Goal: Communication & Community: Answer question/provide support

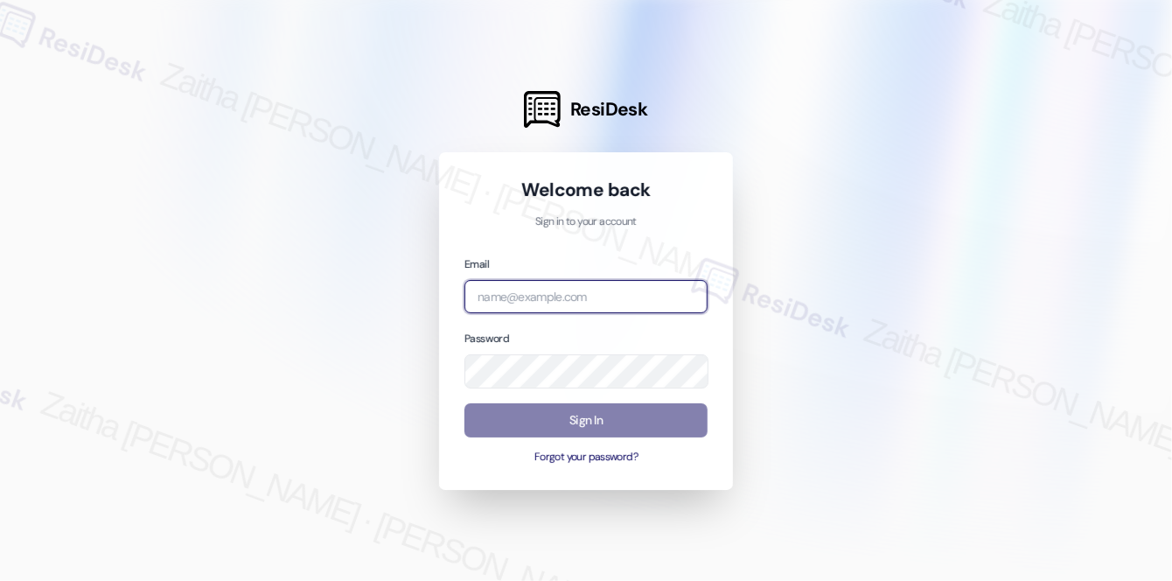
click at [528, 294] on input "email" at bounding box center [586, 297] width 243 height 34
type input "automated-surveys-grant_main-zaitha.mae.[PERSON_NAME]@grant_[DOMAIN_NAME]"
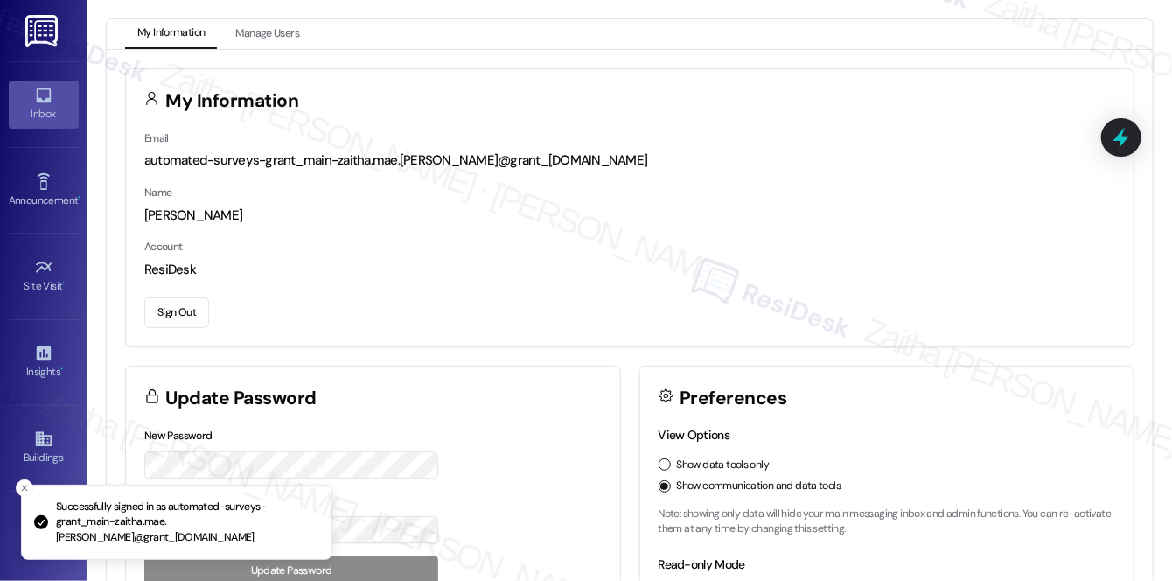
click at [41, 98] on icon at bounding box center [43, 95] width 19 height 19
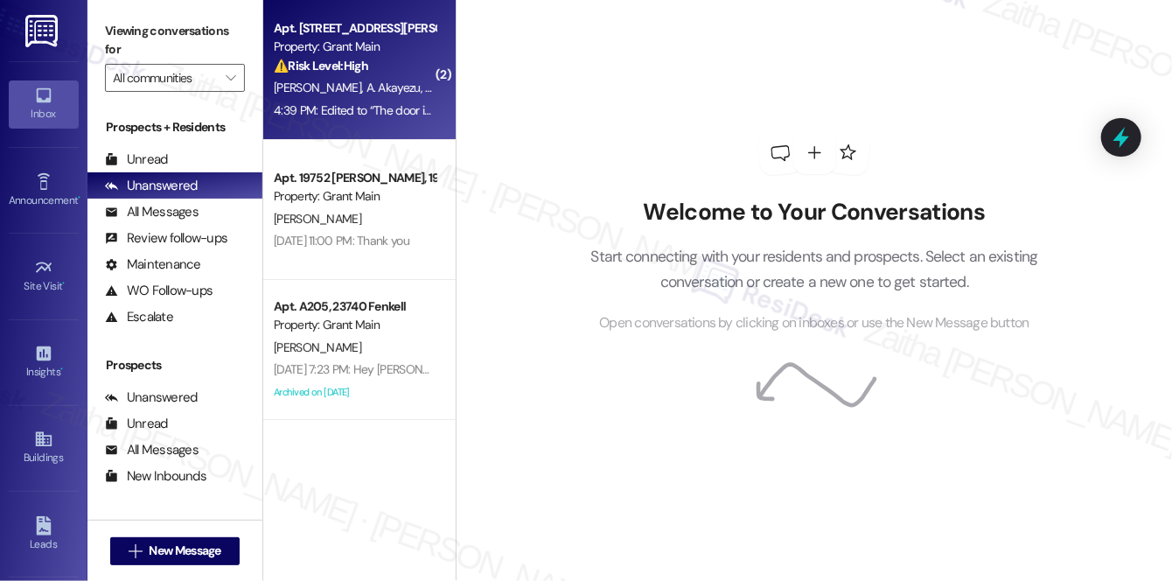
click at [384, 57] on div "⚠️ Risk Level: High The resident reports a door about to fall off its hinges, r…" at bounding box center [355, 66] width 162 height 18
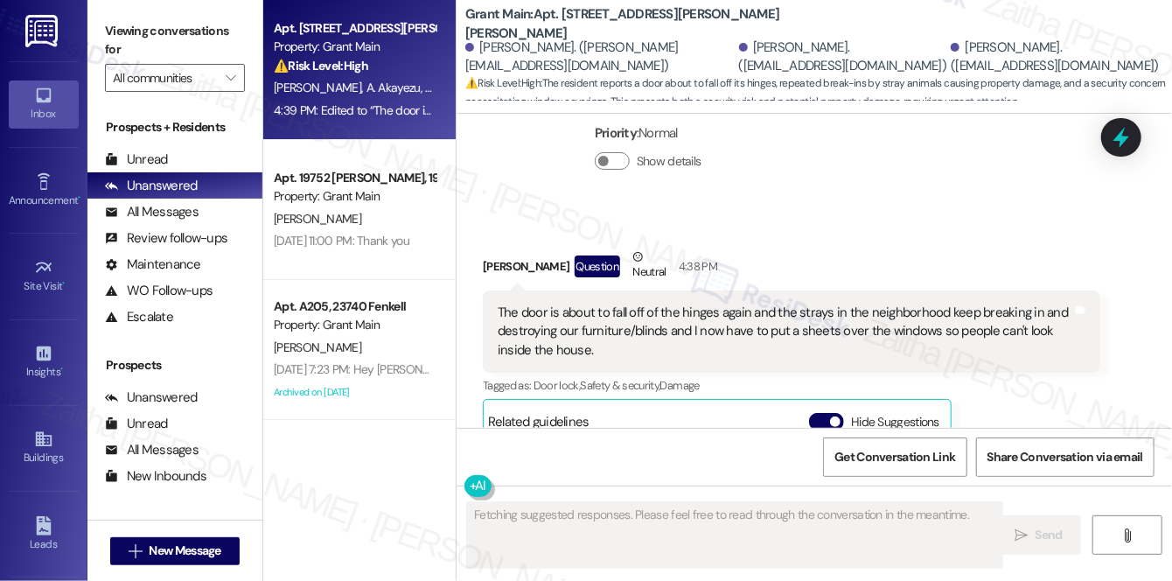
scroll to position [6910, 0]
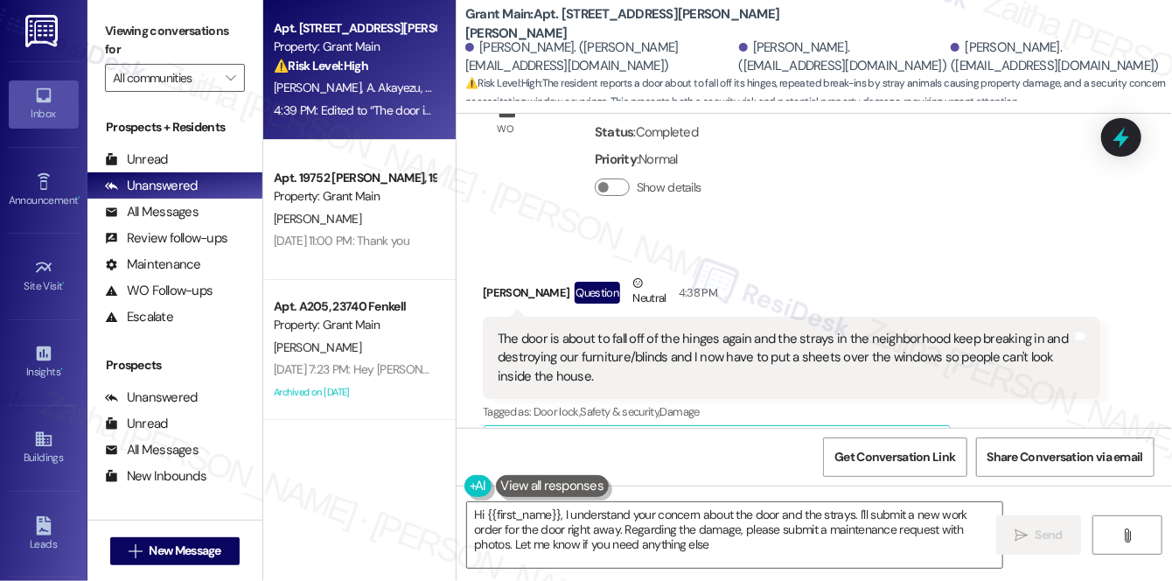
type textarea "Hi {{first_name}}, I understand your concern about the door and the strays. I'l…"
click at [819, 439] on button "Hide Suggestions" at bounding box center [826, 447] width 35 height 17
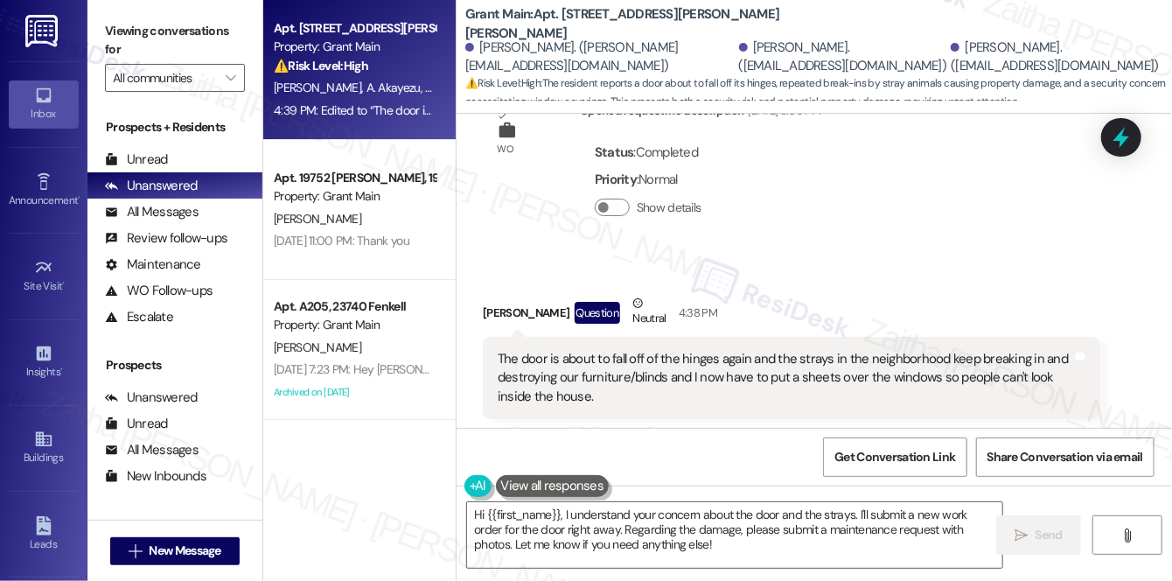
scroll to position [6917, 0]
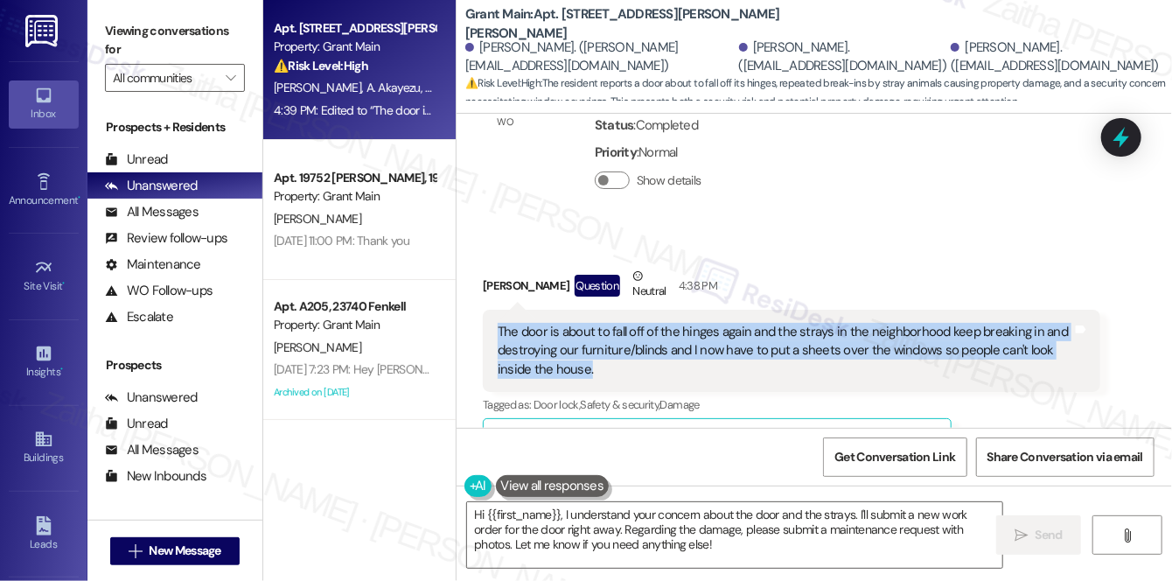
drag, startPoint x: 486, startPoint y: 234, endPoint x: 592, endPoint y: 269, distance: 111.5
click at [592, 310] on div "The door is about to fall off of the hinges again and the strays in the neighbo…" at bounding box center [792, 351] width 618 height 82
copy div "The door is about to fall off of the hinges again and the strays in the neighbo…"
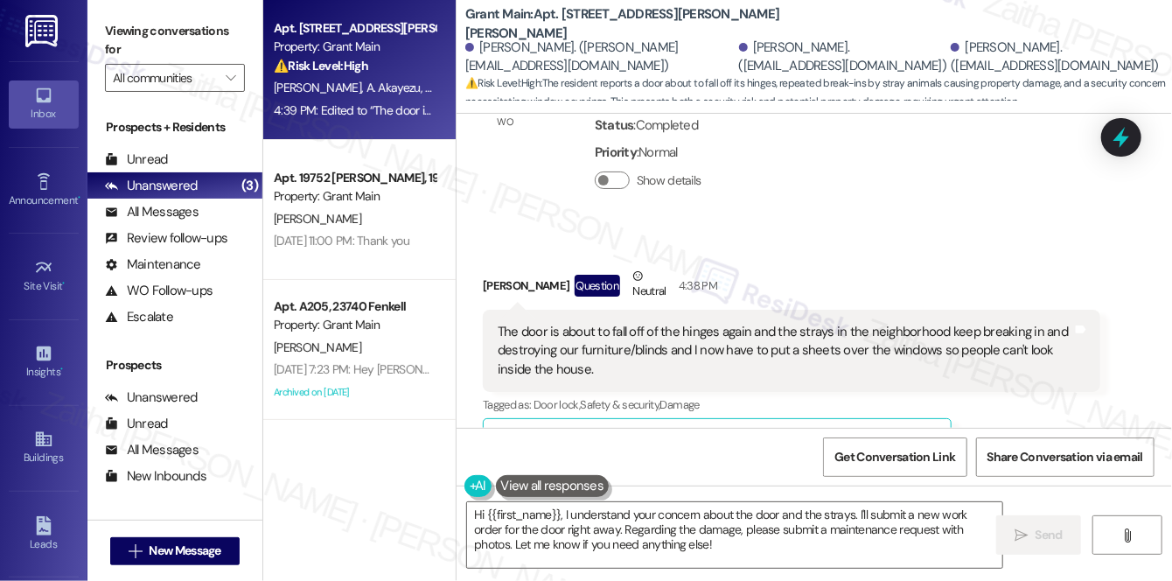
click at [868, 254] on div "Received via SMS [PERSON_NAME] Question Neutral 4:38 PM The door is about to fa…" at bounding box center [792, 365] width 644 height 222
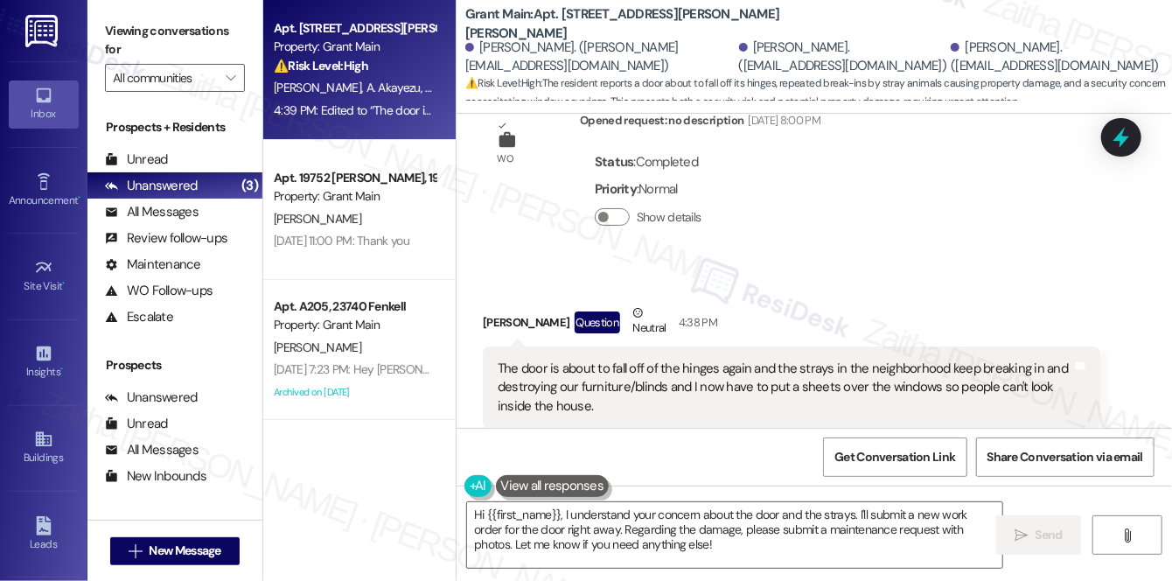
scroll to position [6838, 0]
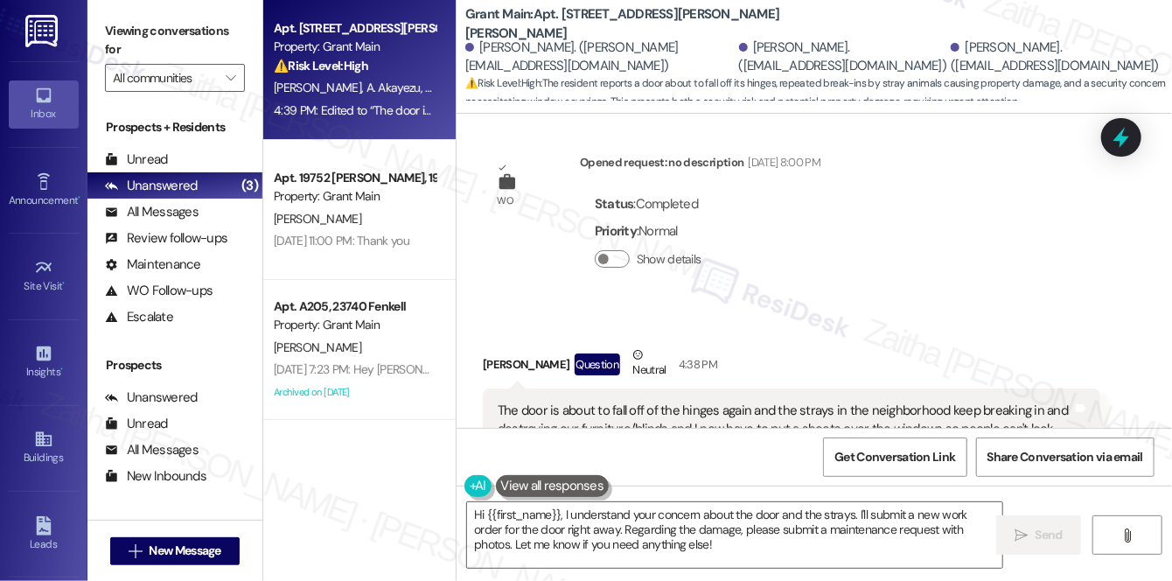
drag, startPoint x: 480, startPoint y: 263, endPoint x: 563, endPoint y: 262, distance: 83.1
click at [563, 332] on div "Received via SMS [PERSON_NAME] Question Neutral 4:38 PM The door is about to fa…" at bounding box center [792, 443] width 644 height 222
copy div "[PERSON_NAME]"
drag, startPoint x: 800, startPoint y: 45, endPoint x: 714, endPoint y: 43, distance: 85.8
click at [739, 43] on div "[PERSON_NAME]. ([EMAIL_ADDRESS][DOMAIN_NAME])" at bounding box center [843, 57] width 208 height 38
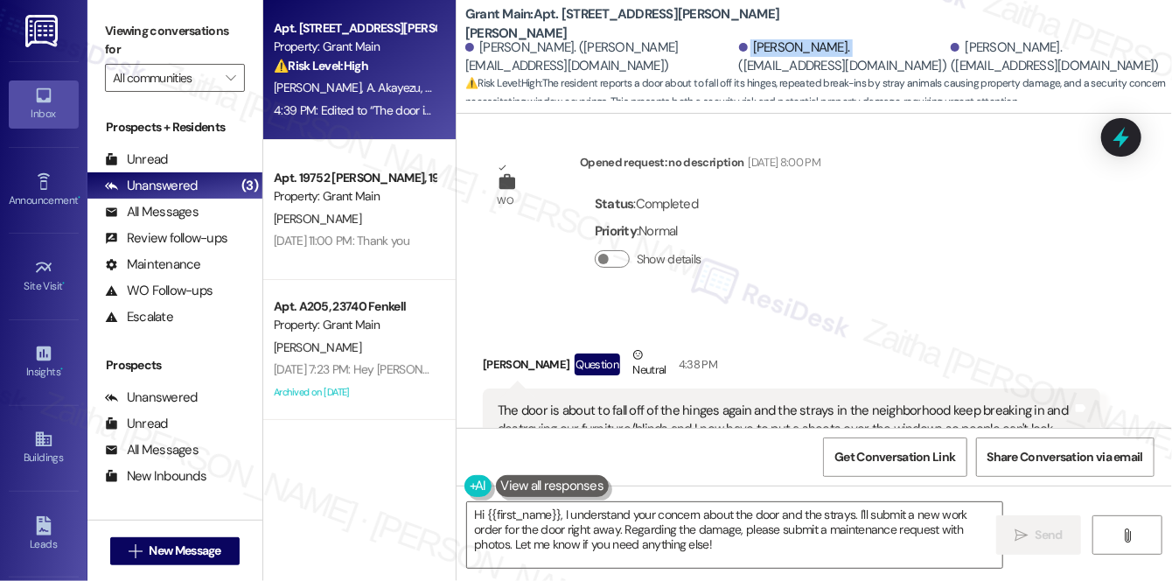
copy div "[PERSON_NAME]."
drag, startPoint x: 1029, startPoint y: 45, endPoint x: 942, endPoint y: 42, distance: 86.7
click at [951, 42] on div "[PERSON_NAME]. ([EMAIL_ADDRESS][DOMAIN_NAME])" at bounding box center [1055, 57] width 208 height 38
copy div "[PERSON_NAME]."
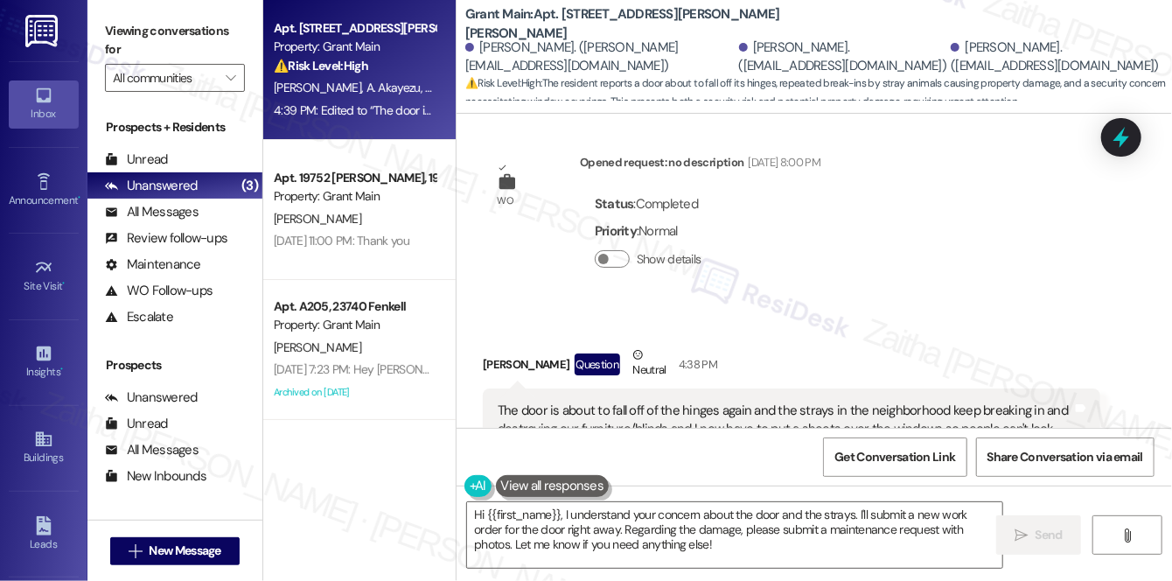
click at [917, 165] on div "Lease started [DATE] 8:00 PM Survey, sent via SMS Residesk Automated Survey [DA…" at bounding box center [815, 271] width 716 height 314
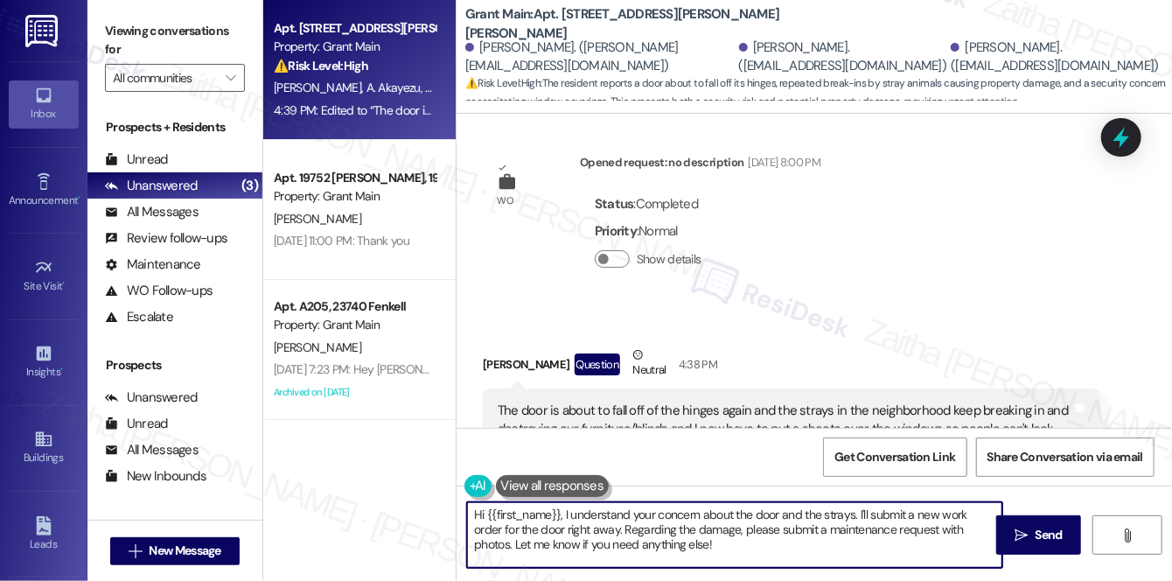
drag, startPoint x: 646, startPoint y: 535, endPoint x: 696, endPoint y: 539, distance: 50.9
click at [696, 539] on textarea "Hi {{first_name}}, I understand your concern about the door and the strays. I'l…" at bounding box center [734, 535] width 535 height 66
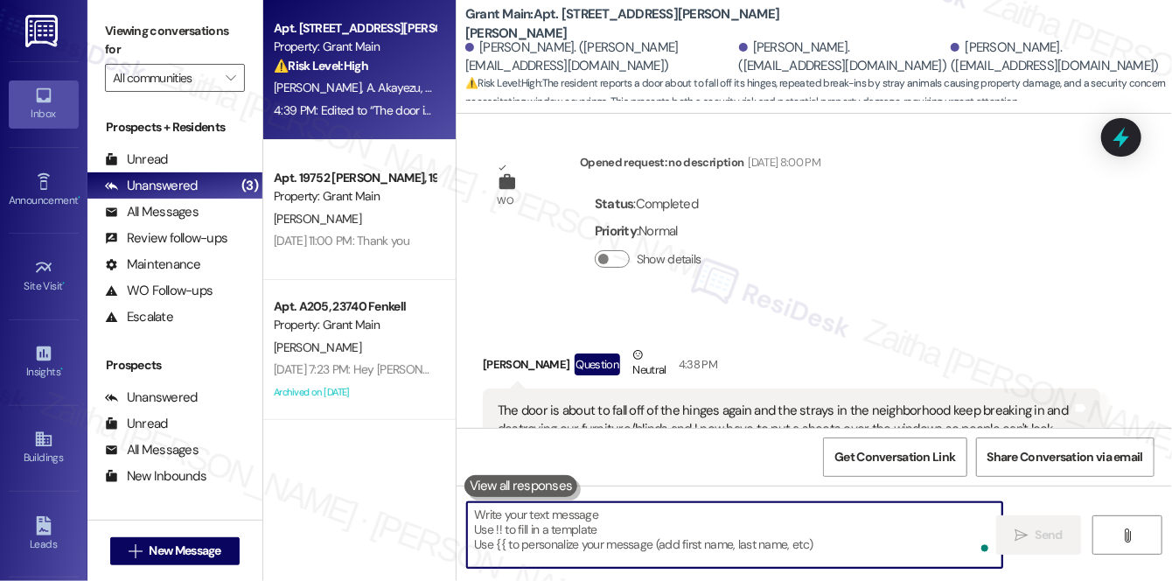
paste textarea "Hi {{first_name}}, I’m so sorry to hear about the issues with the door and the …"
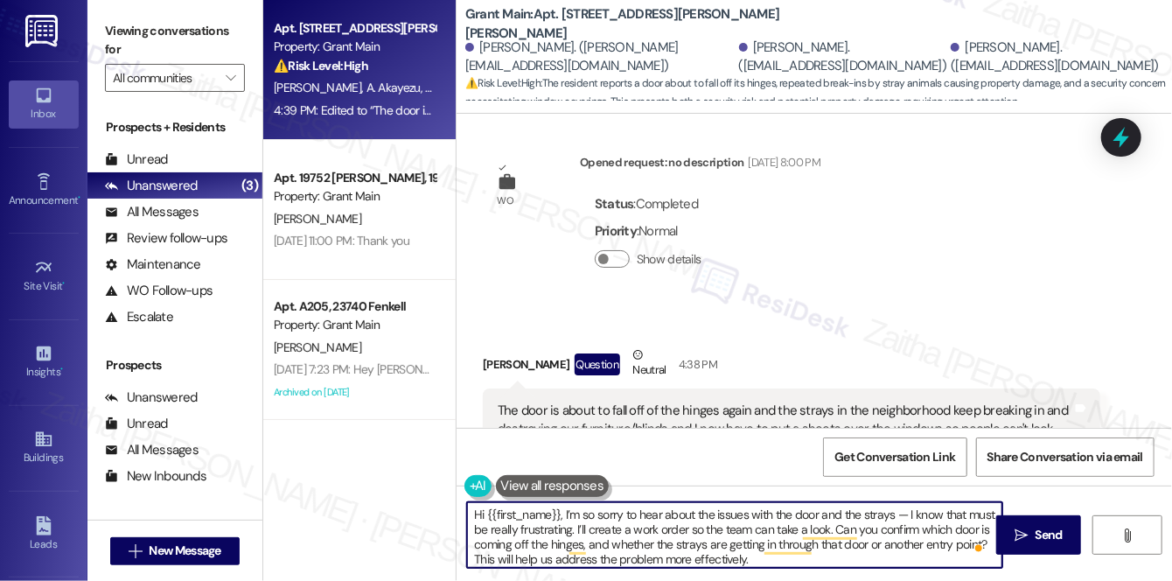
click at [905, 514] on textarea "Hi {{first_name}}, I’m so sorry to hear about the issues with the door and the …" at bounding box center [734, 535] width 535 height 66
click at [913, 511] on textarea "Hi {{first_name}}, I’m so sorry to hear about the issues with the door and the …" at bounding box center [734, 535] width 535 height 66
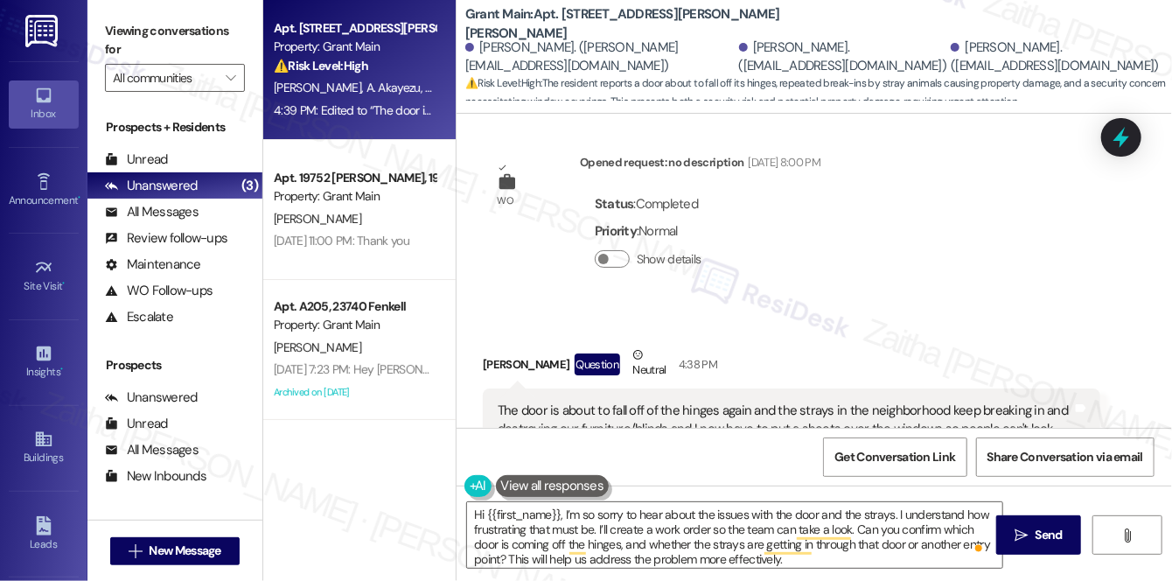
click at [504, 346] on div "[PERSON_NAME] Question Neutral 4:38 PM" at bounding box center [792, 367] width 618 height 43
copy div "[PERSON_NAME]"
click at [513, 514] on textarea "Hi {{first_name}}, I’m so sorry to hear about the issues with the door and the …" at bounding box center [734, 535] width 535 height 66
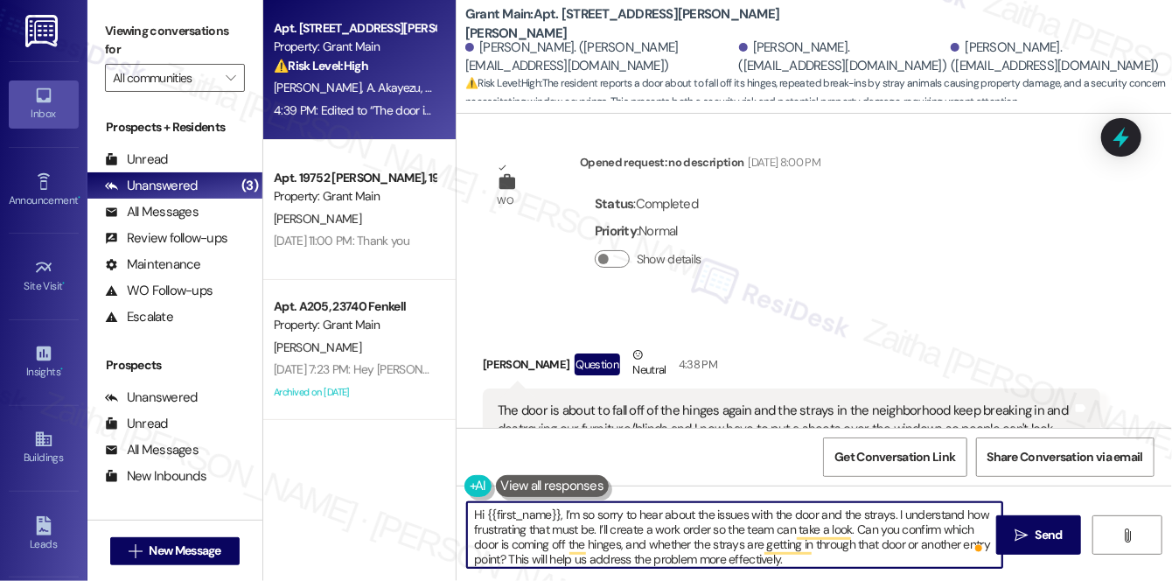
click at [513, 514] on textarea "Hi {{first_name}}, I’m so sorry to hear about the issues with the door and the …" at bounding box center [734, 535] width 535 height 66
paste textarea "[PERSON_NAME]"
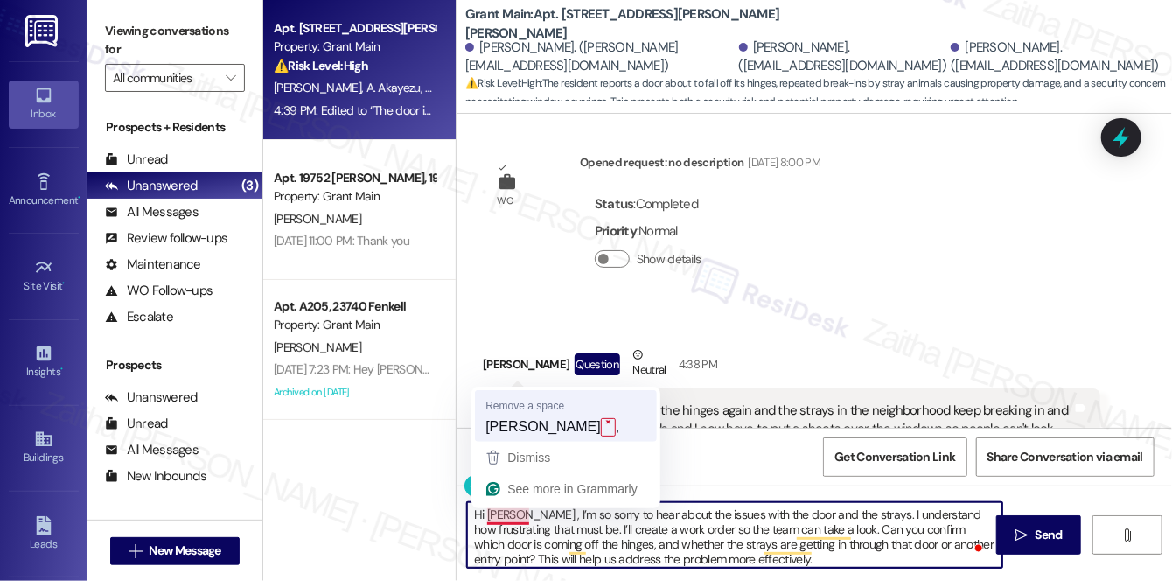
type textarea "Hi [PERSON_NAME], I’m so sorry to hear about the issues with the door and the s…"
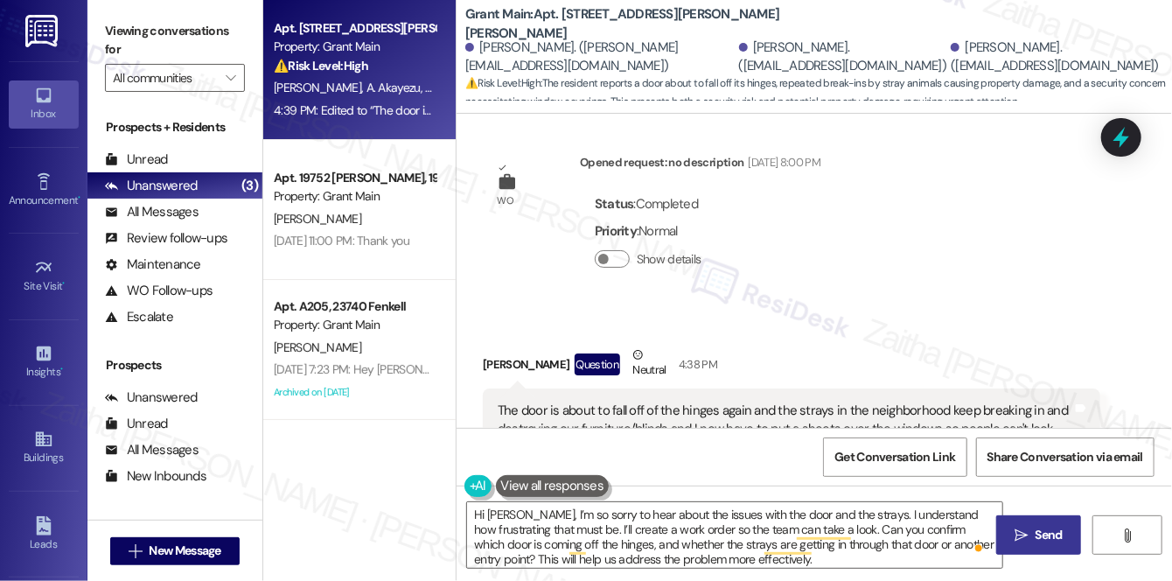
click at [1036, 536] on span "Send" at bounding box center [1049, 535] width 27 height 18
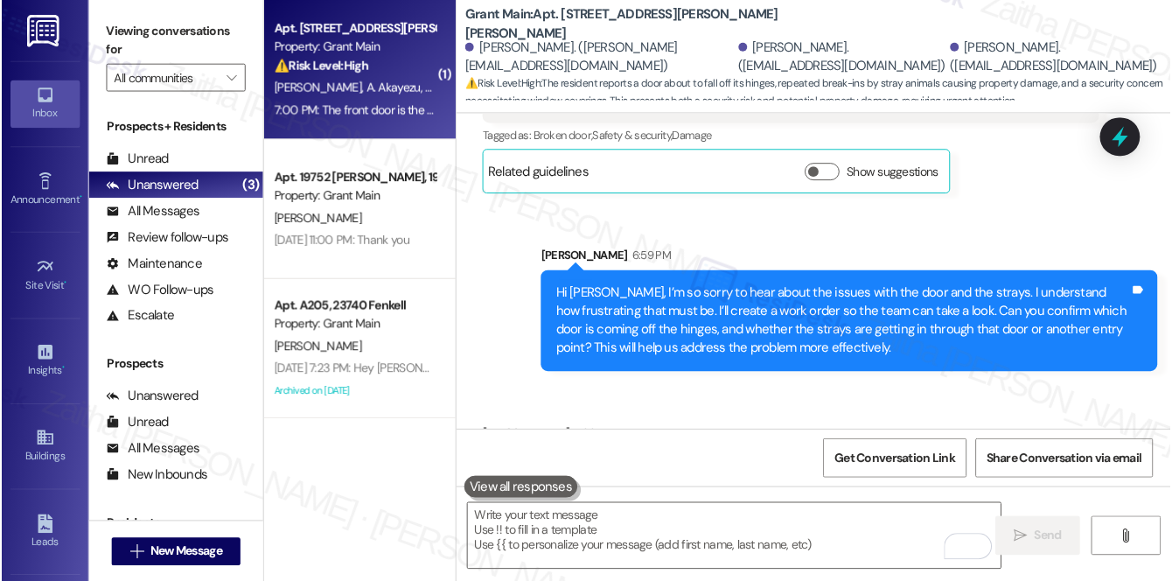
scroll to position [7392, 0]
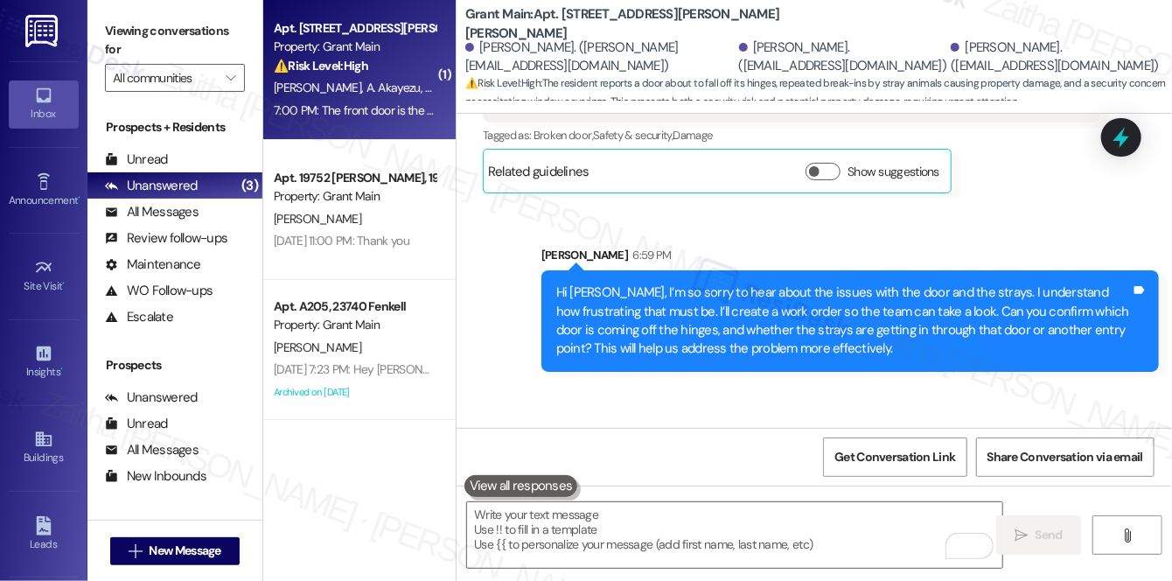
drag, startPoint x: 497, startPoint y: 369, endPoint x: 797, endPoint y: 406, distance: 302.3
click at [797, 449] on div "The front door is the one that's coming off and the strays come through the win…" at bounding box center [792, 481] width 618 height 64
copy div "The front door is the one that's coming off and the strays come through the win…"
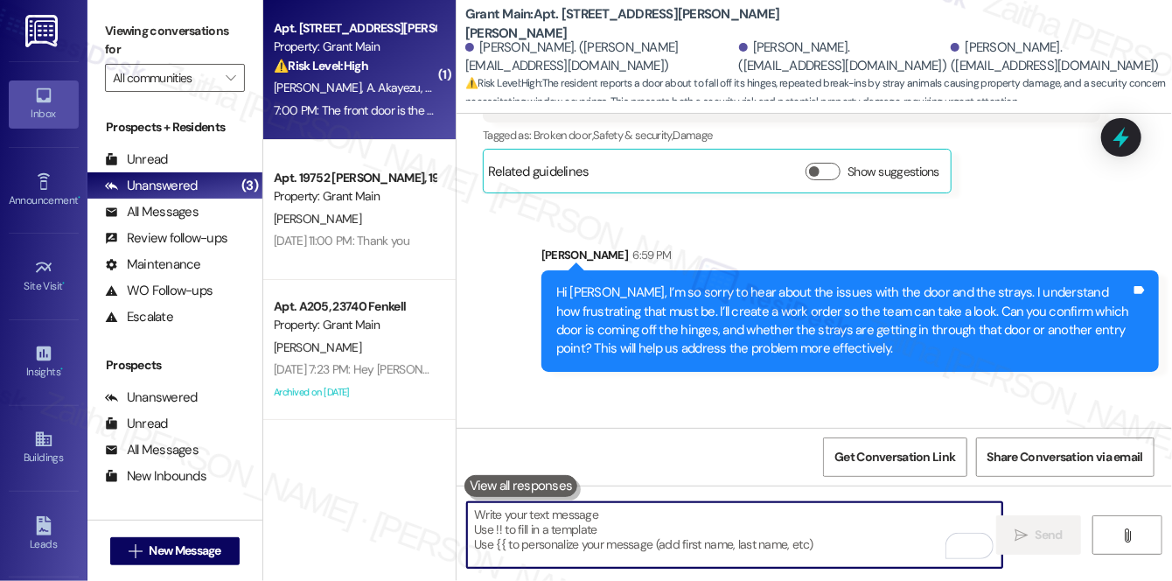
click at [602, 527] on textarea "To enrich screen reader interactions, please activate Accessibility in Grammarl…" at bounding box center [734, 535] width 535 height 66
paste textarea "Thank you for clarifying, {{first_name}}. I’ll create a work order for the fron…"
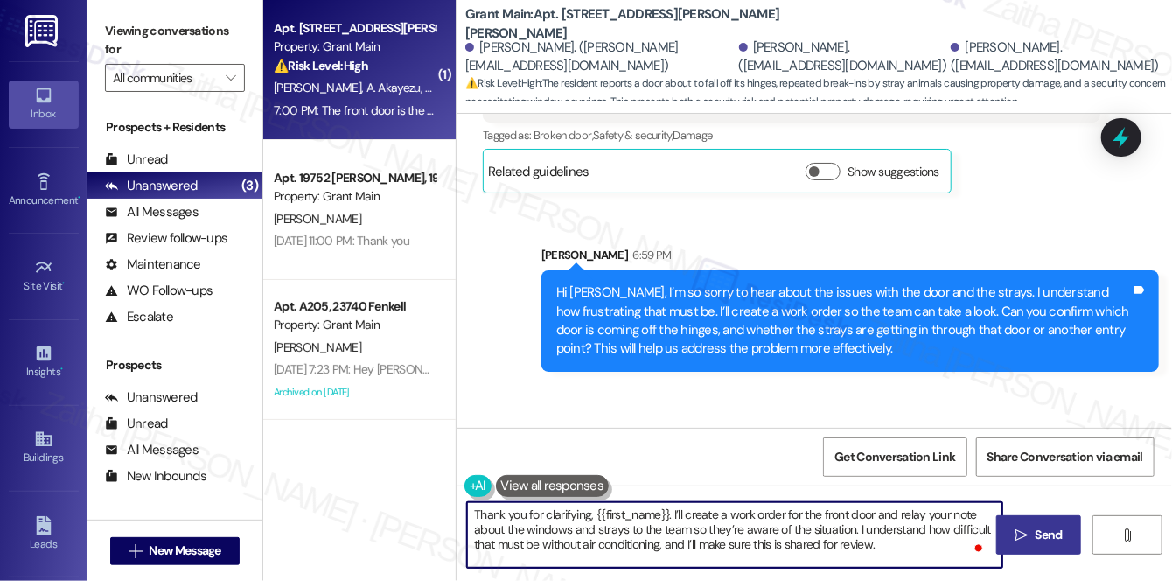
scroll to position [14, 0]
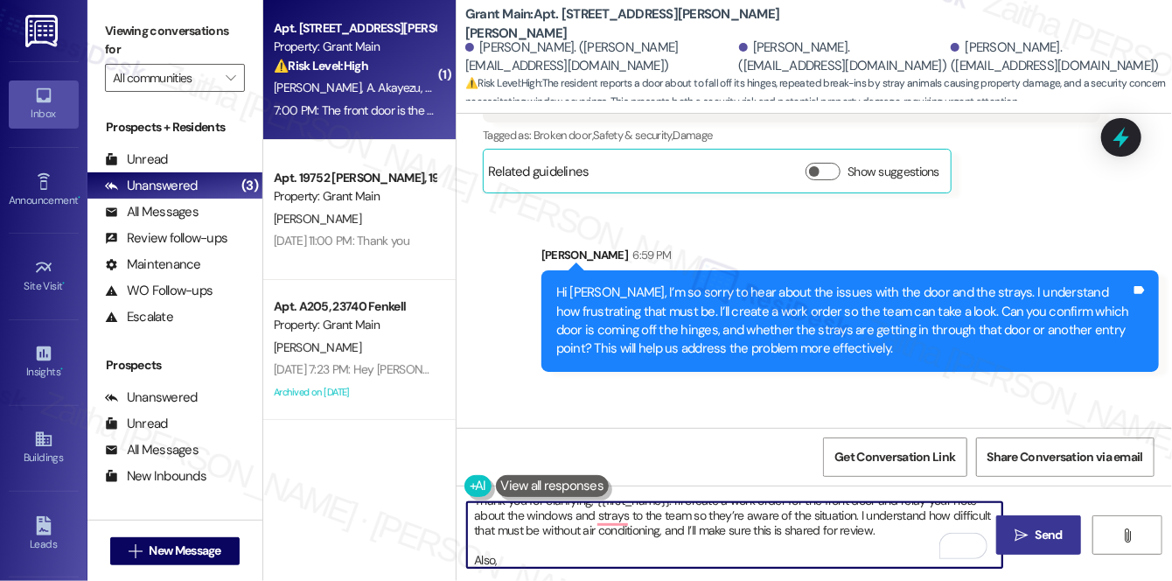
paste textarea "Do we have your permission to enter during your absence? Do you have pets that …"
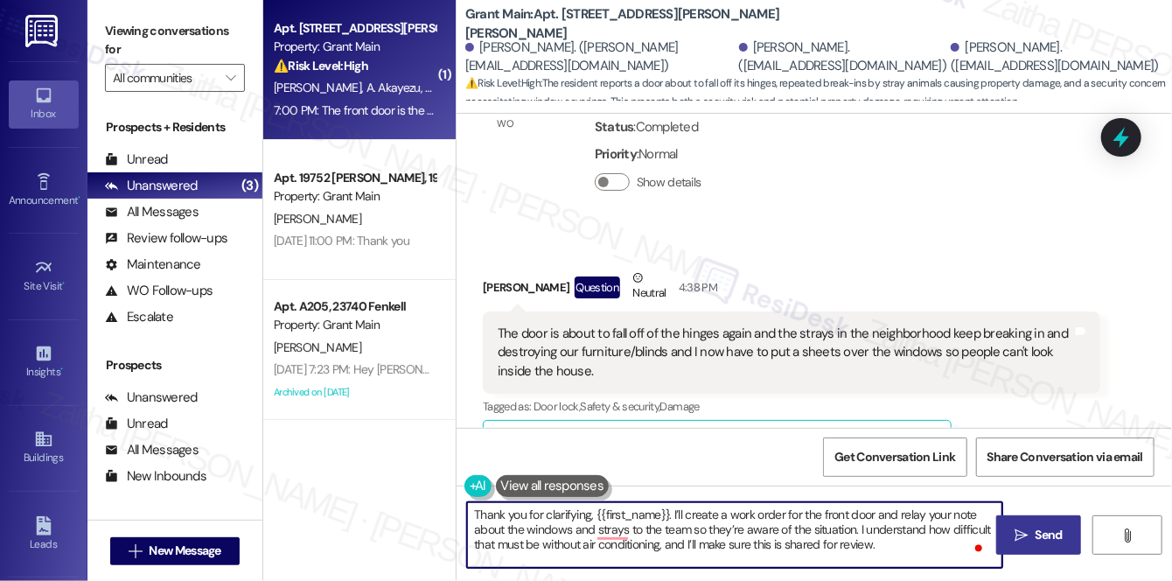
scroll to position [6994, 0]
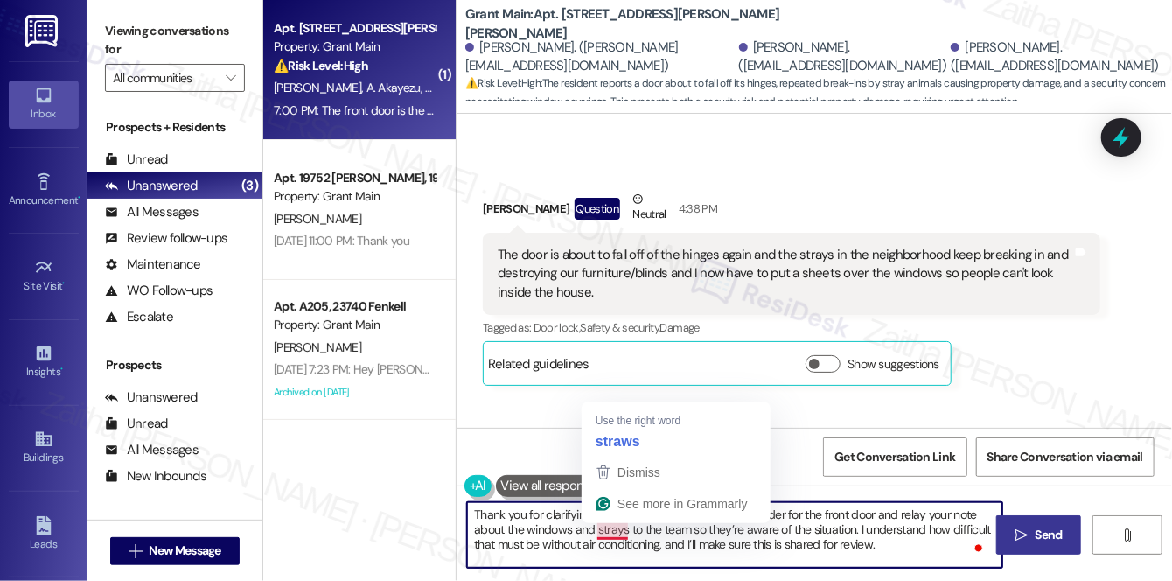
click at [625, 533] on textarea "Thank you for clarifying, {{first_name}}. I’ll create a work order for the fron…" at bounding box center [734, 535] width 535 height 66
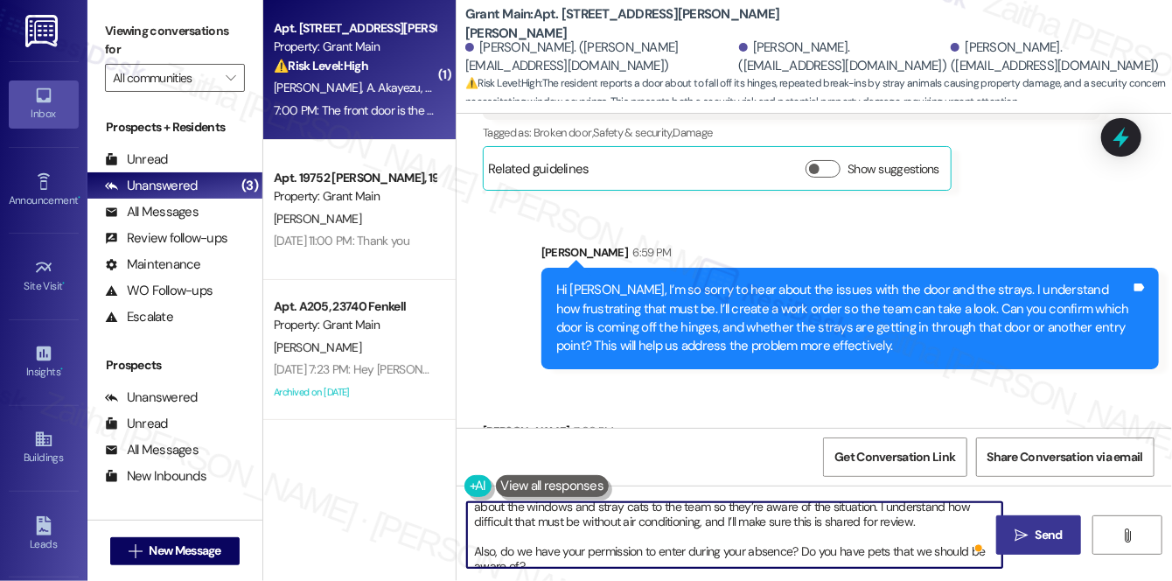
scroll to position [34, 0]
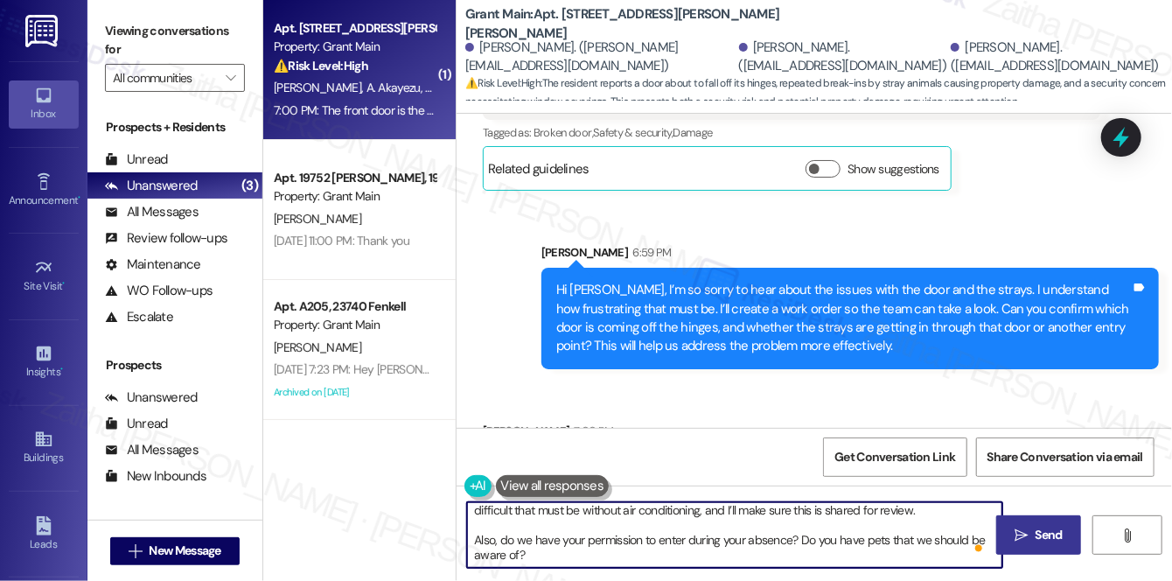
type textarea "Thank you for clarifying, {{first_name}}. I’ll create a work order for the fron…"
click at [1019, 535] on icon "" at bounding box center [1021, 535] width 13 height 14
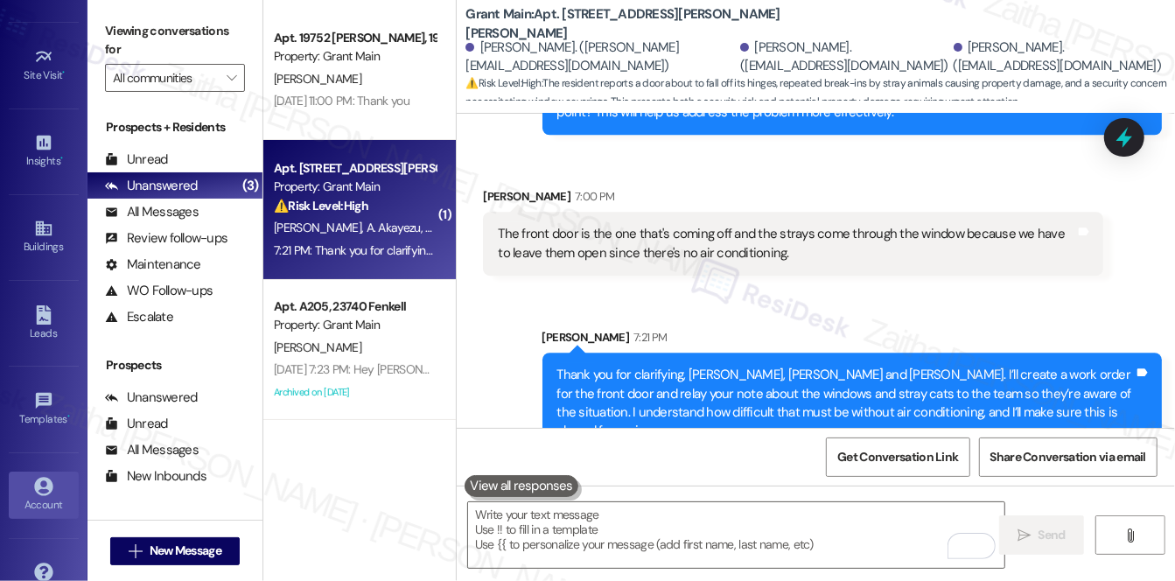
scroll to position [247, 0]
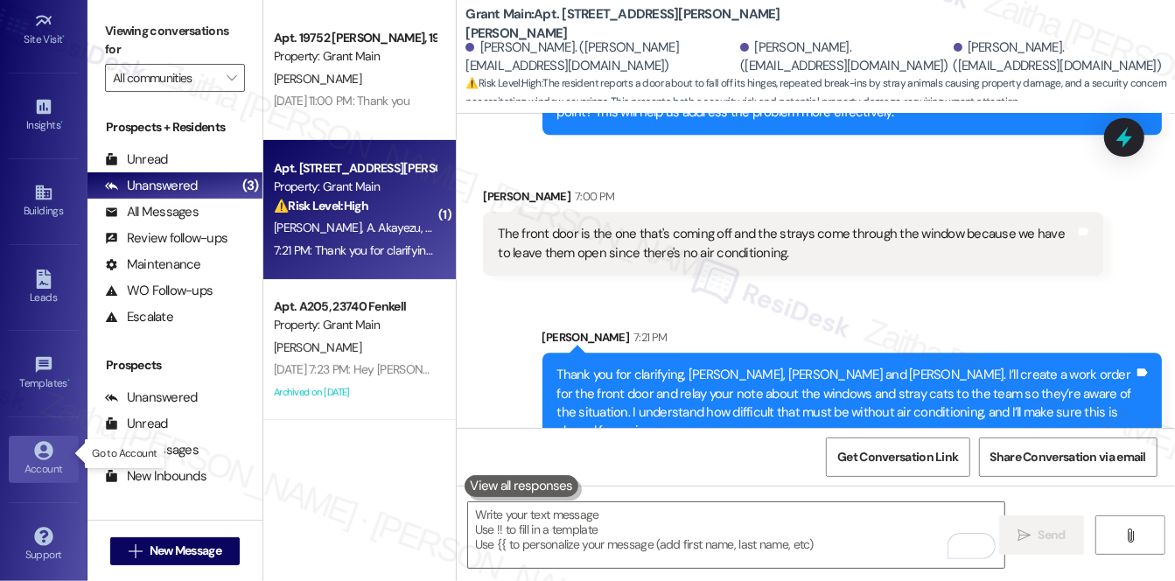
click at [46, 460] on div "Account" at bounding box center [43, 468] width 87 height 17
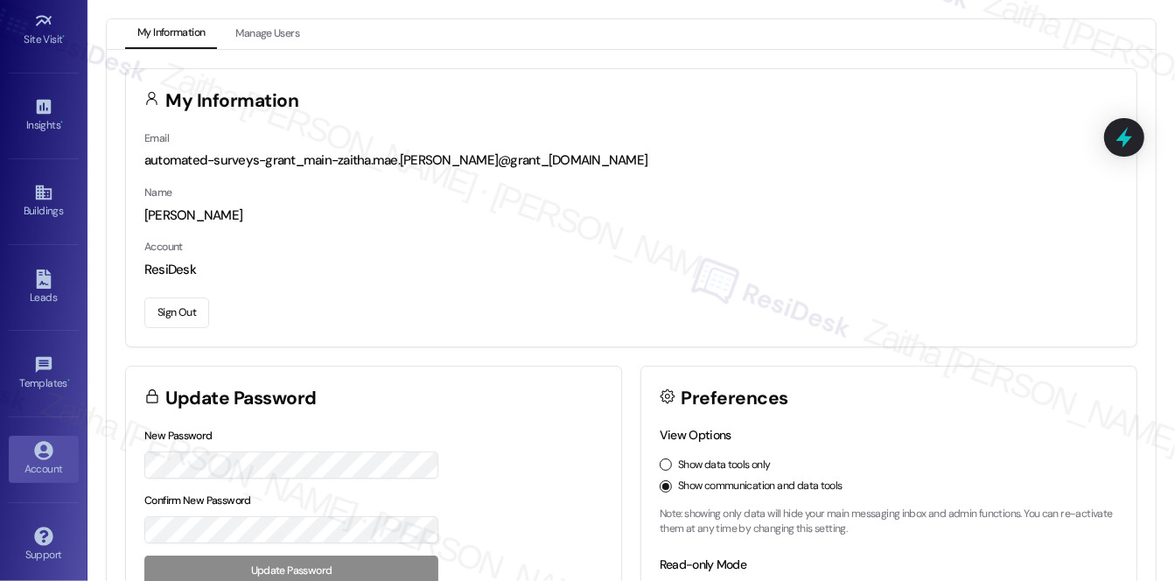
click at [169, 305] on button "Sign Out" at bounding box center [176, 312] width 65 height 31
